Goal: Task Accomplishment & Management: Manage account settings

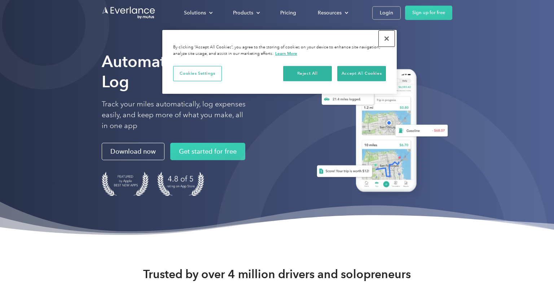
click at [386, 39] on button "Close" at bounding box center [387, 39] width 16 height 16
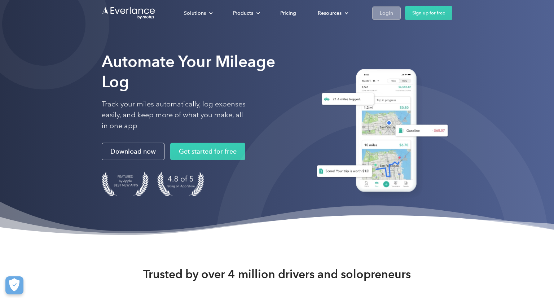
click at [389, 12] on div "Login" at bounding box center [386, 13] width 13 height 9
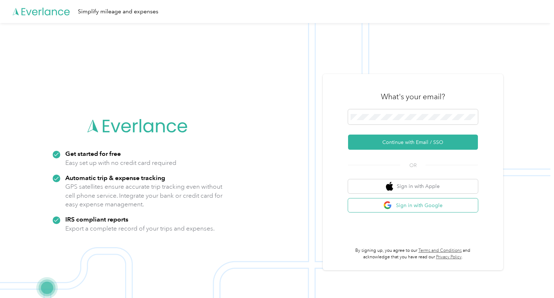
click at [411, 211] on button "Sign in with Google" at bounding box center [413, 205] width 130 height 14
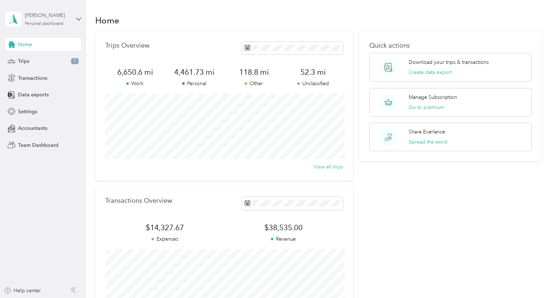
click at [61, 22] on div "Personal dashboard" at bounding box center [44, 24] width 39 height 4
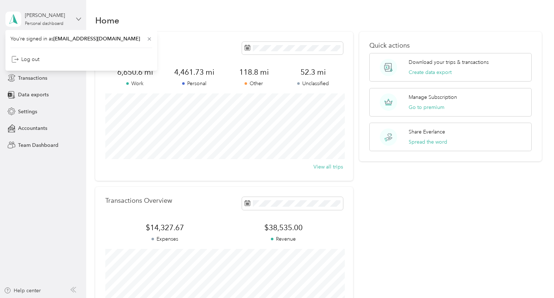
click at [78, 21] on icon at bounding box center [78, 19] width 5 height 5
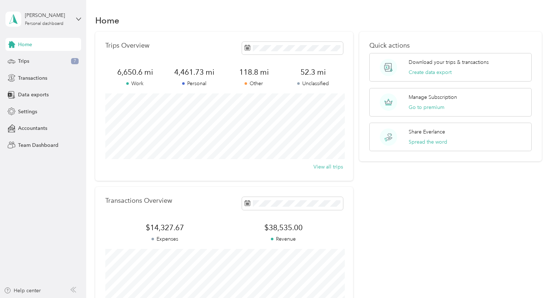
scroll to position [97, 0]
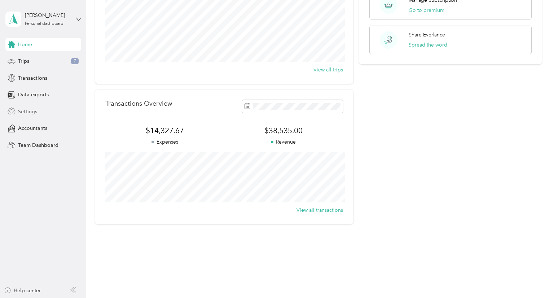
click at [30, 114] on span "Settings" at bounding box center [27, 112] width 19 height 8
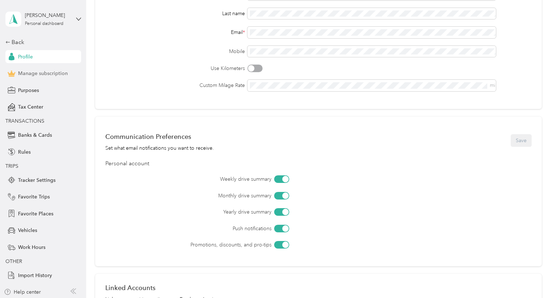
click at [66, 74] on span "Manage subscription" at bounding box center [43, 74] width 50 height 8
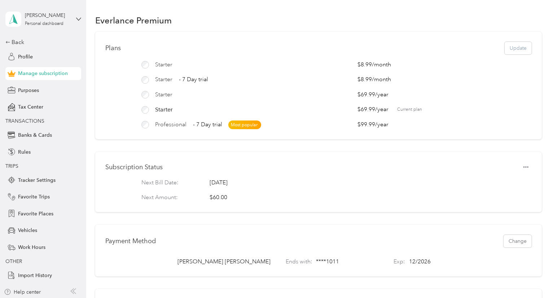
scroll to position [1, 0]
click at [523, 240] on button "Change" at bounding box center [518, 240] width 28 height 13
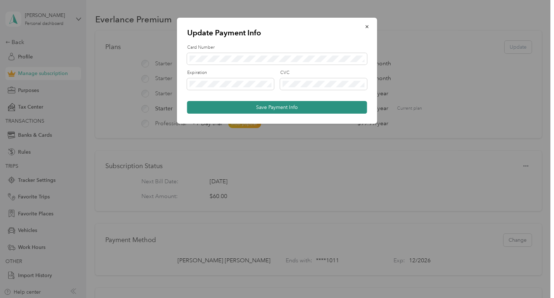
click at [290, 109] on button "Save Payment Info" at bounding box center [277, 107] width 180 height 13
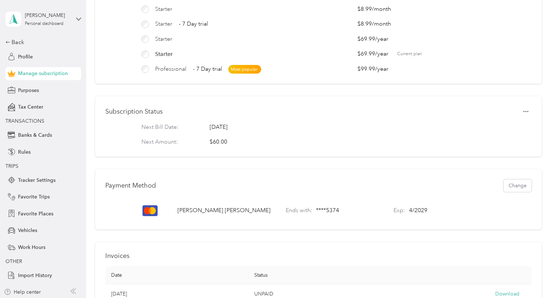
scroll to position [0, 0]
